Goal: Task Accomplishment & Management: Manage account settings

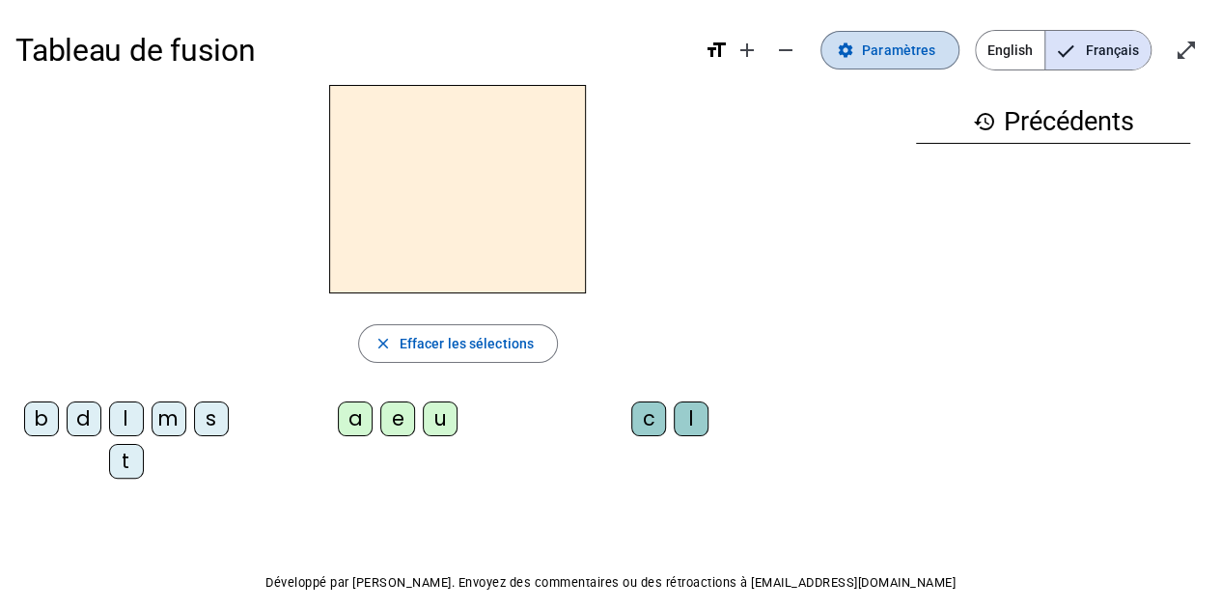
click at [876, 49] on span "Paramètres" at bounding box center [898, 50] width 73 height 23
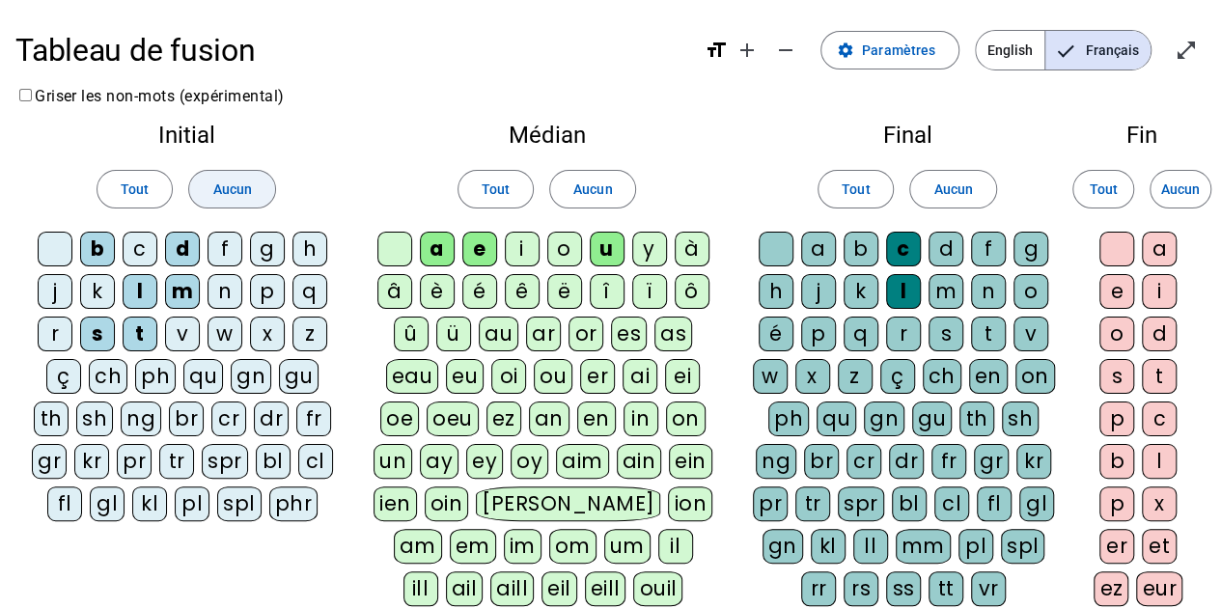
click at [237, 190] on span "Aucun" at bounding box center [231, 189] width 39 height 23
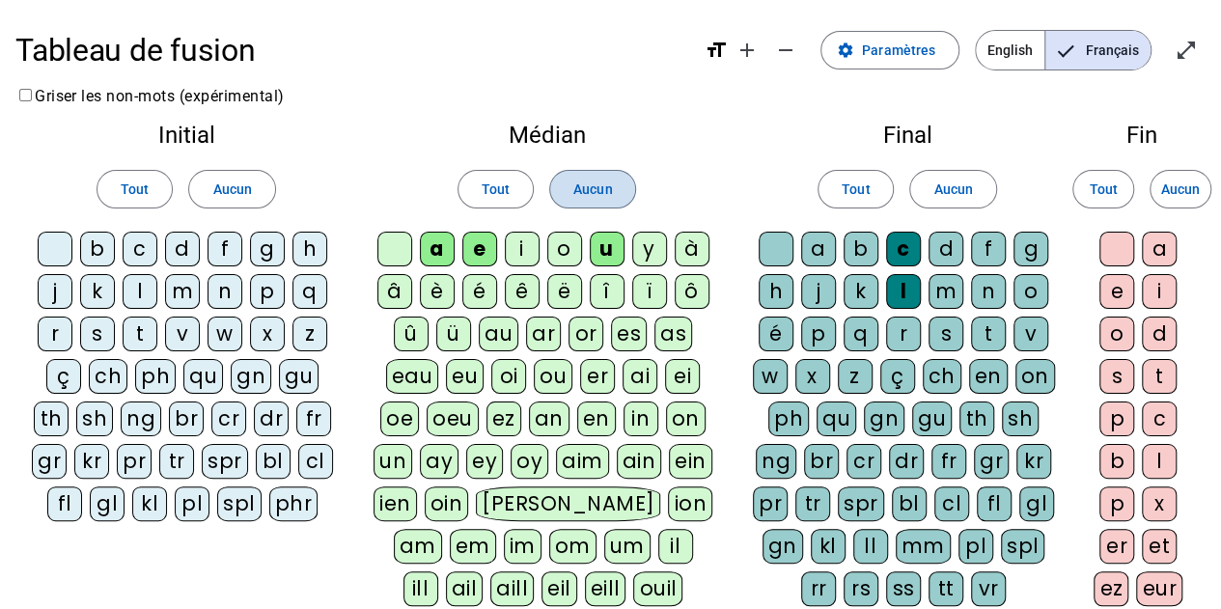
click at [604, 182] on span "Aucun" at bounding box center [592, 189] width 39 height 23
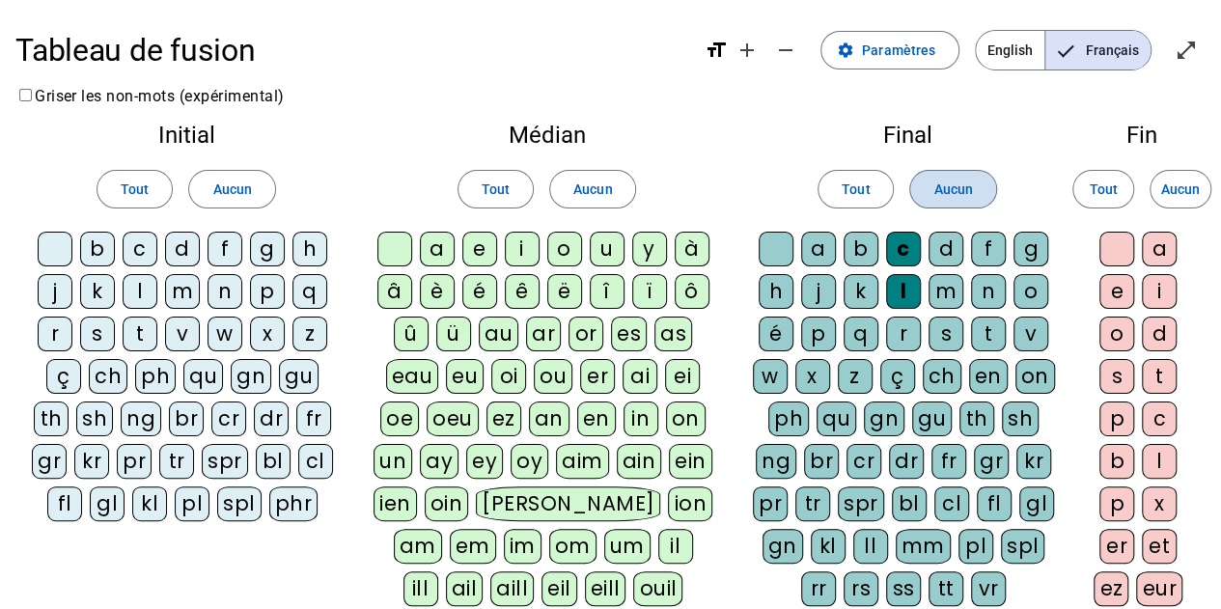
click at [963, 193] on span "Aucun" at bounding box center [952, 189] width 39 height 23
click at [181, 289] on div "m" at bounding box center [182, 291] width 35 height 35
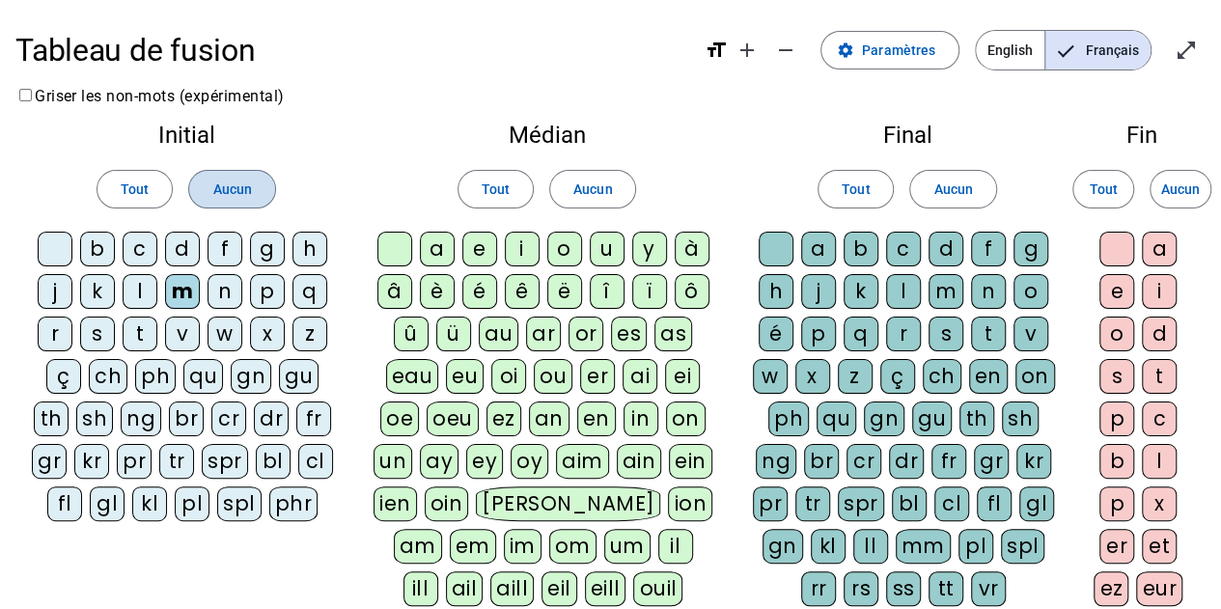
click at [218, 198] on span "Aucun" at bounding box center [231, 189] width 39 height 23
click at [52, 243] on div at bounding box center [55, 249] width 35 height 35
click at [53, 242] on div at bounding box center [55, 249] width 35 height 35
click at [54, 236] on div at bounding box center [55, 249] width 35 height 35
